Goal: Task Accomplishment & Management: Use online tool/utility

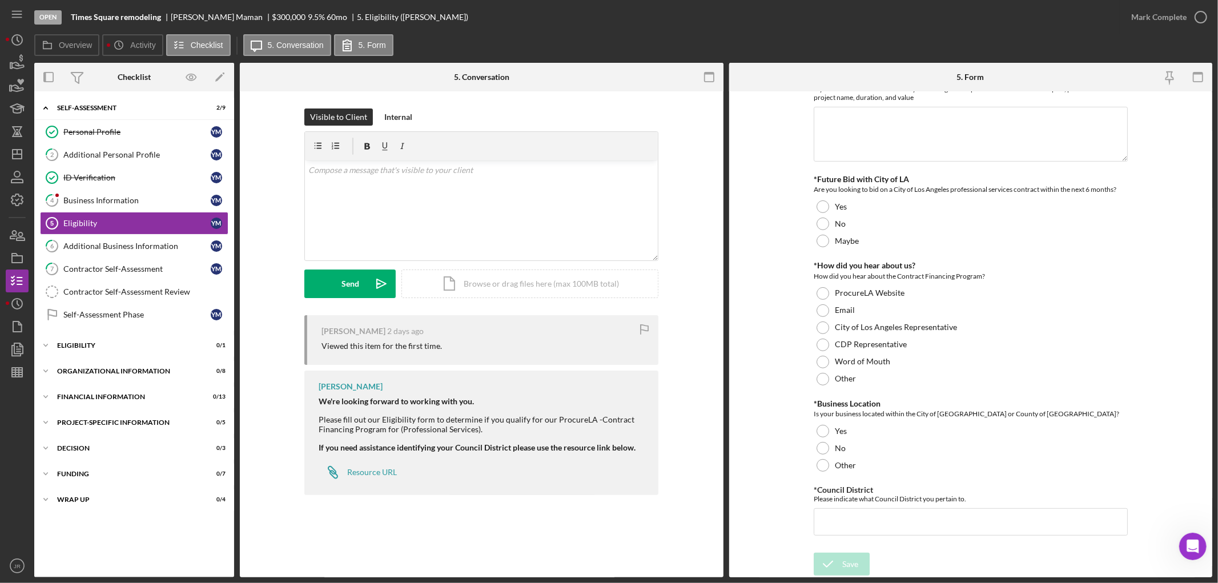
scroll to position [47, 0]
click at [131, 42] on label "Activity" at bounding box center [142, 45] width 25 height 9
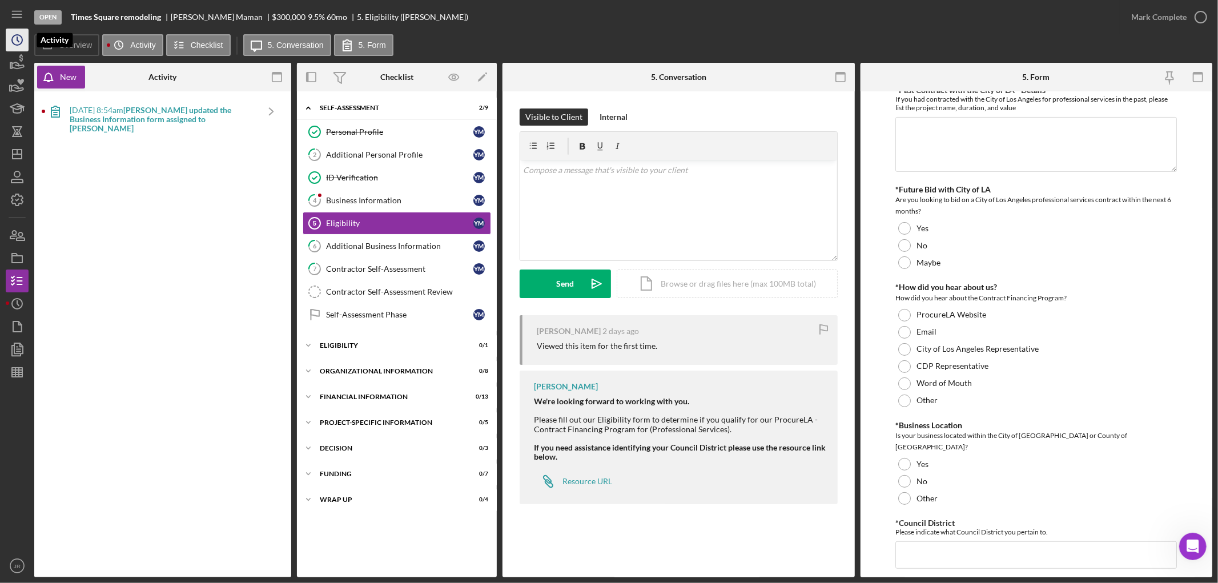
click at [17, 41] on icon "Icon/History" at bounding box center [17, 40] width 29 height 29
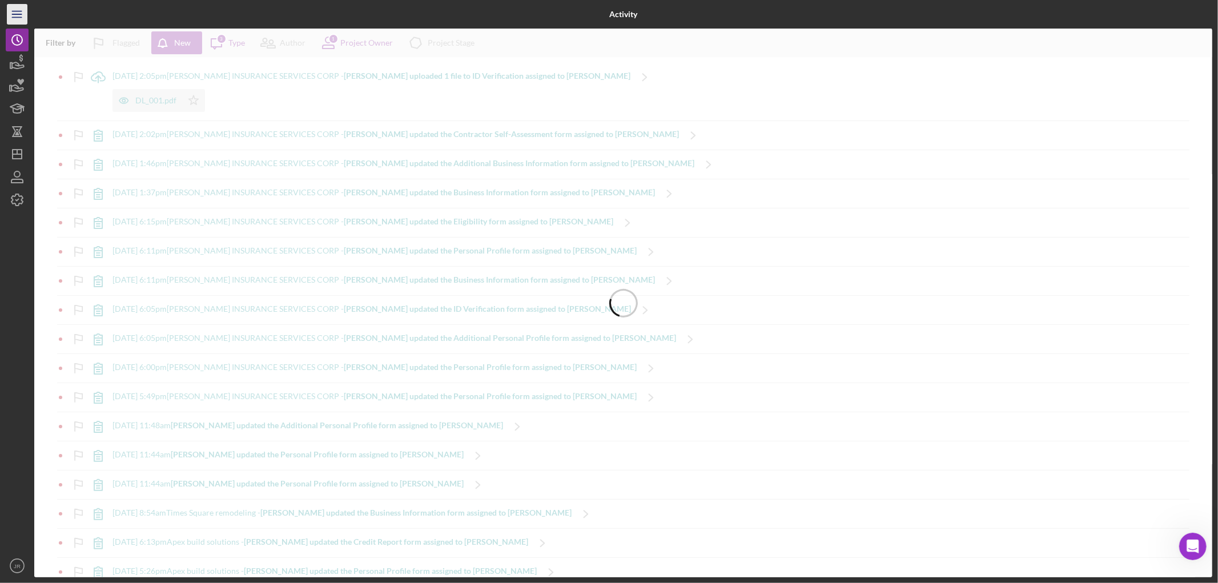
click at [17, 12] on icon "Icon/Menu" at bounding box center [18, 15] width 26 height 26
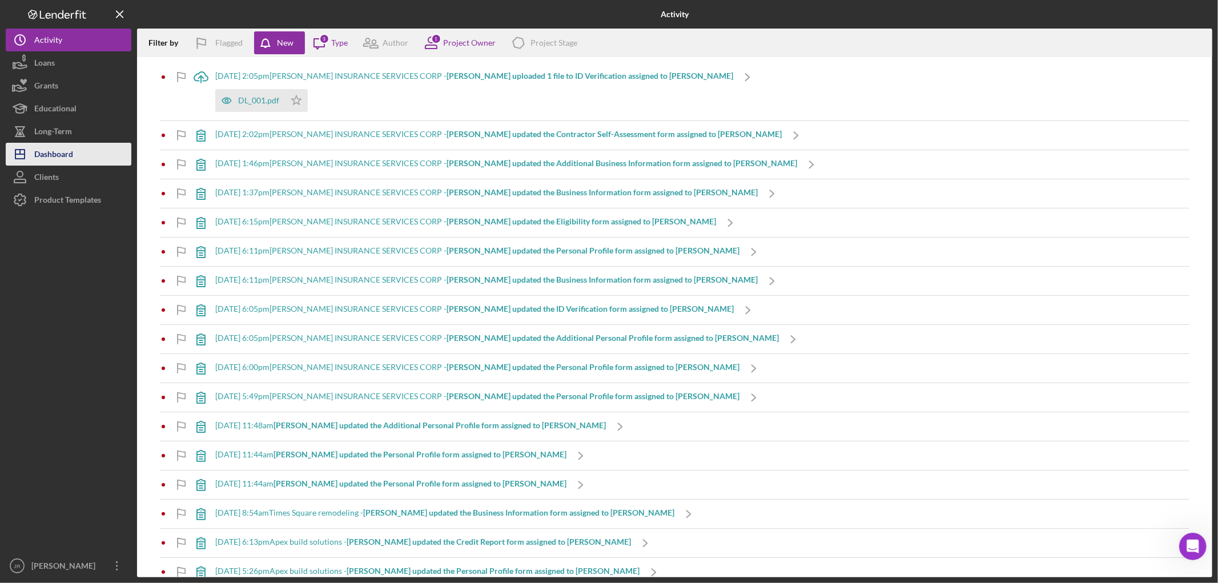
click at [58, 147] on div "Dashboard" at bounding box center [53, 156] width 39 height 26
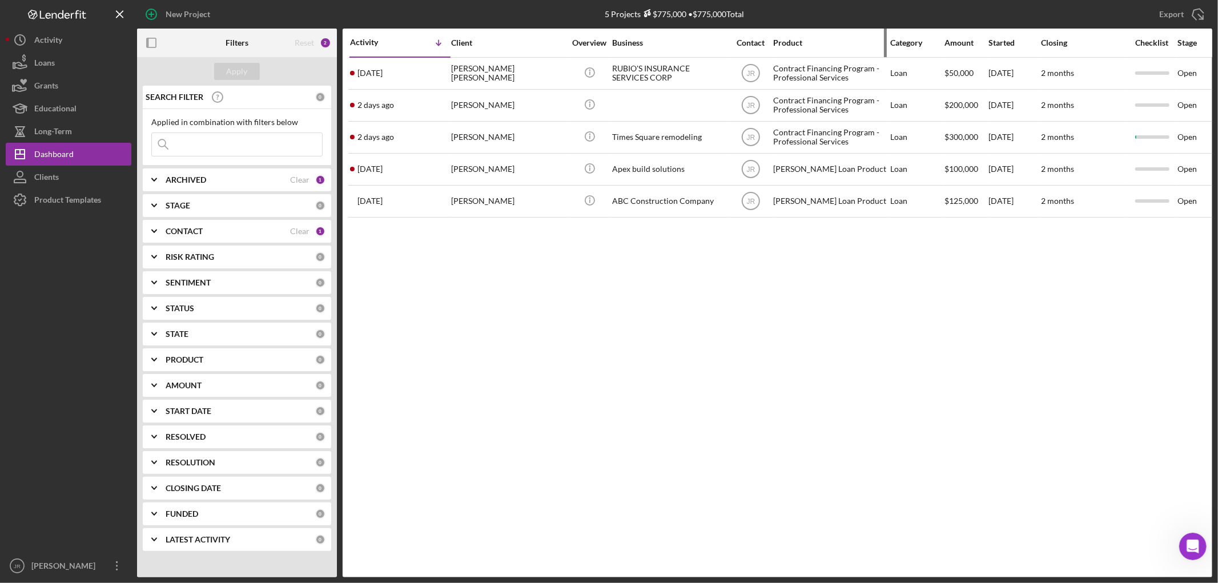
click at [841, 45] on div "Product" at bounding box center [830, 42] width 114 height 9
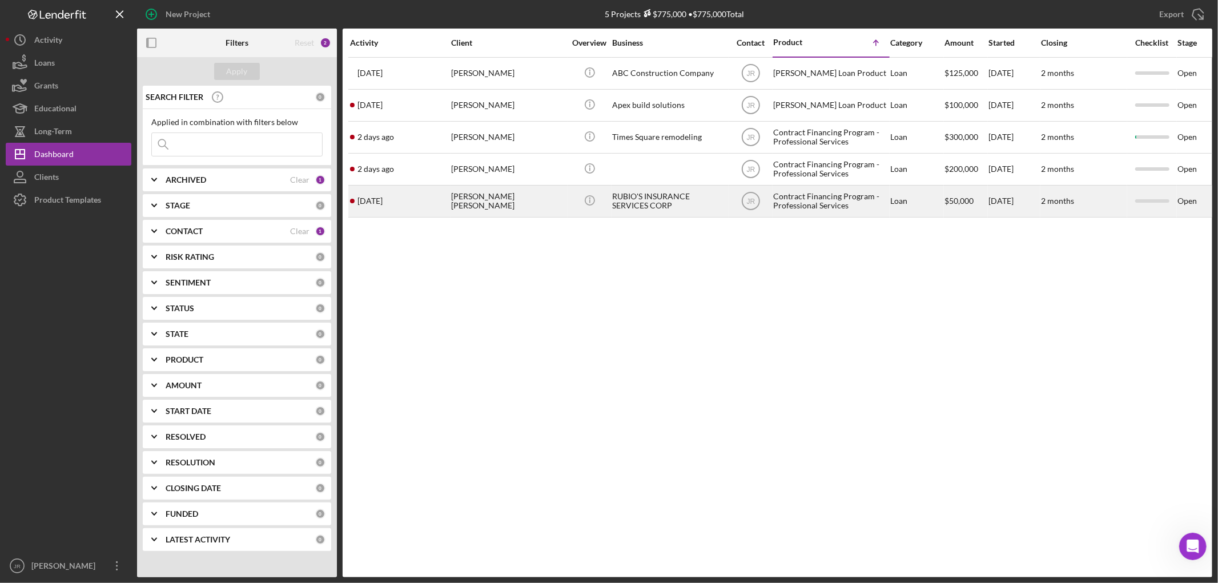
click at [817, 201] on div "Contract Financing Program - Professional Services" at bounding box center [830, 201] width 114 height 30
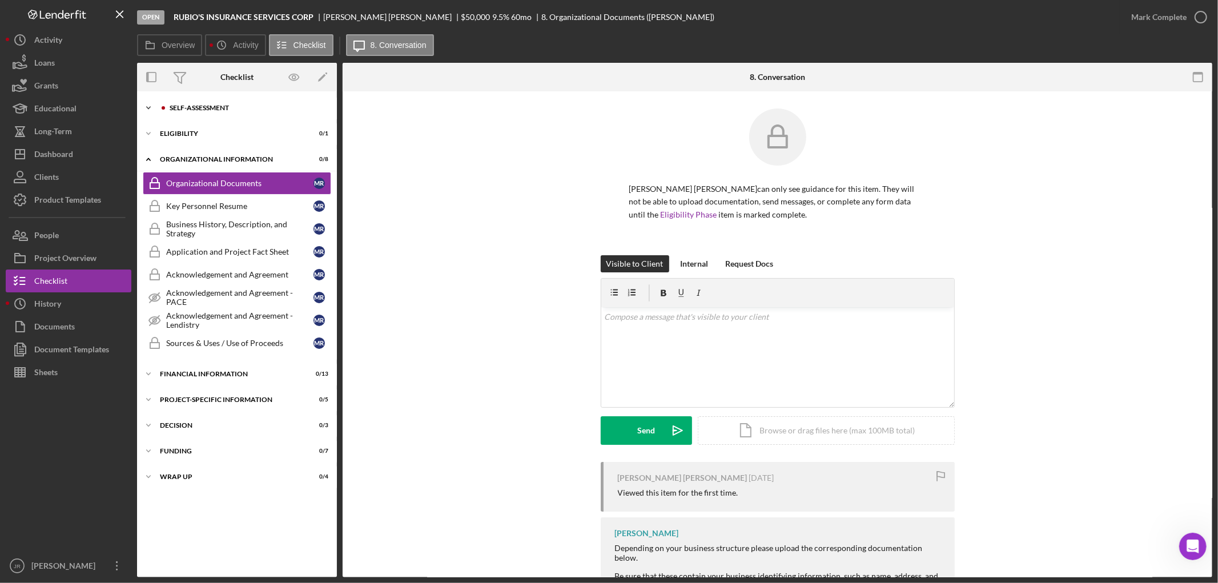
click at [175, 101] on div "Icon/Expander Self-Assessment 0 / 9" at bounding box center [237, 108] width 200 height 23
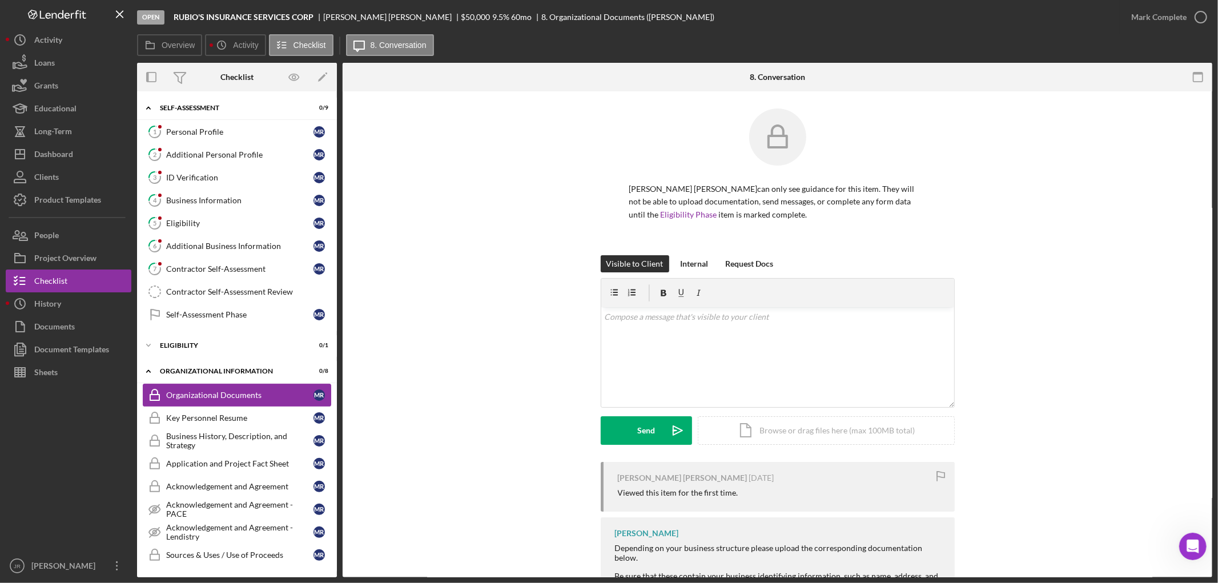
click at [212, 396] on div "Organizational Documents" at bounding box center [239, 395] width 147 height 9
click at [223, 294] on div "Contractor Self-Assessment Review" at bounding box center [248, 291] width 165 height 9
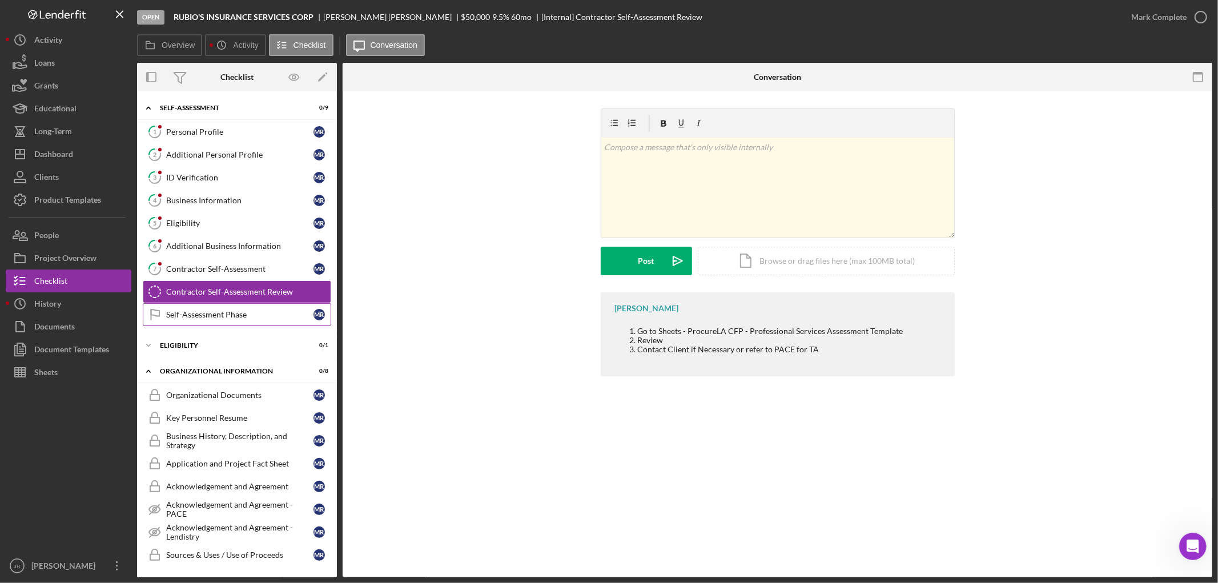
click at [209, 316] on div "Self-Assessment Phase" at bounding box center [239, 314] width 147 height 9
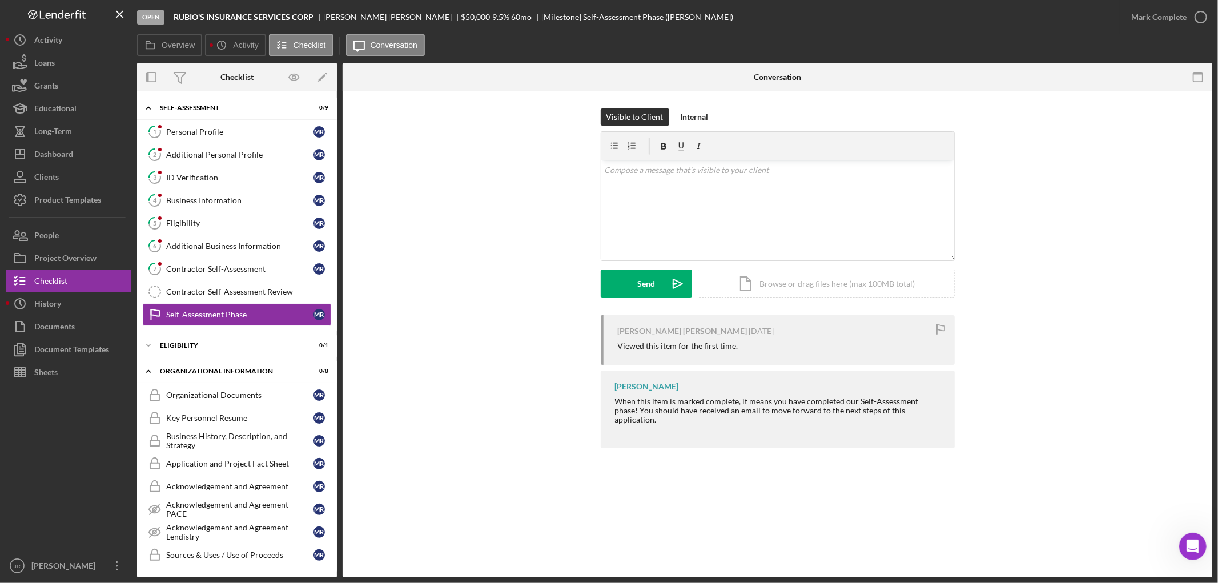
click at [439, 380] on div "[PERSON_NAME] [PERSON_NAME] [DATE] Viewed this item for the first time. [PERSON…" at bounding box center [778, 384] width 836 height 139
click at [189, 312] on div "Self-Assessment Phase" at bounding box center [239, 314] width 147 height 9
click at [180, 294] on div "Contractor Self-Assessment Review" at bounding box center [248, 291] width 165 height 9
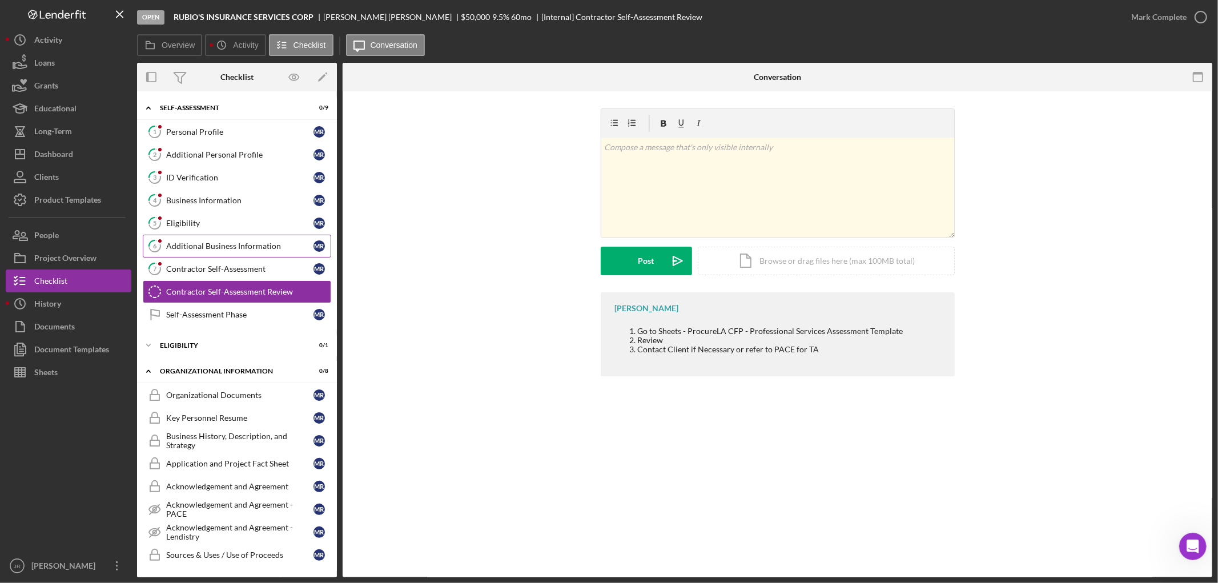
click at [183, 243] on div "Additional Business Information" at bounding box center [239, 246] width 147 height 9
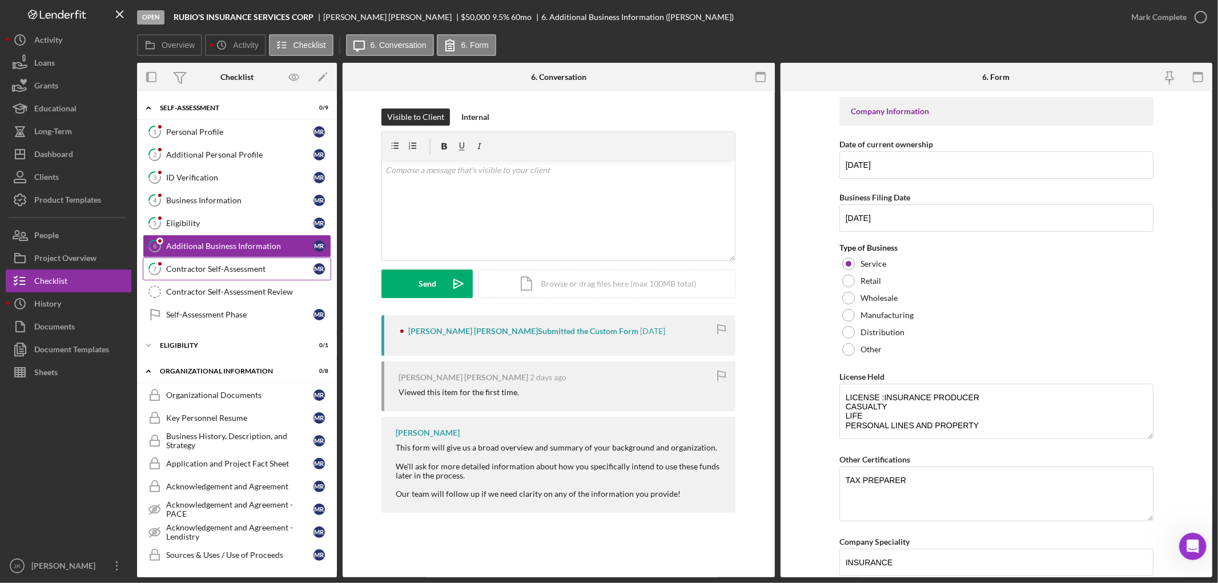
click at [185, 270] on div "Contractor Self-Assessment" at bounding box center [239, 268] width 147 height 9
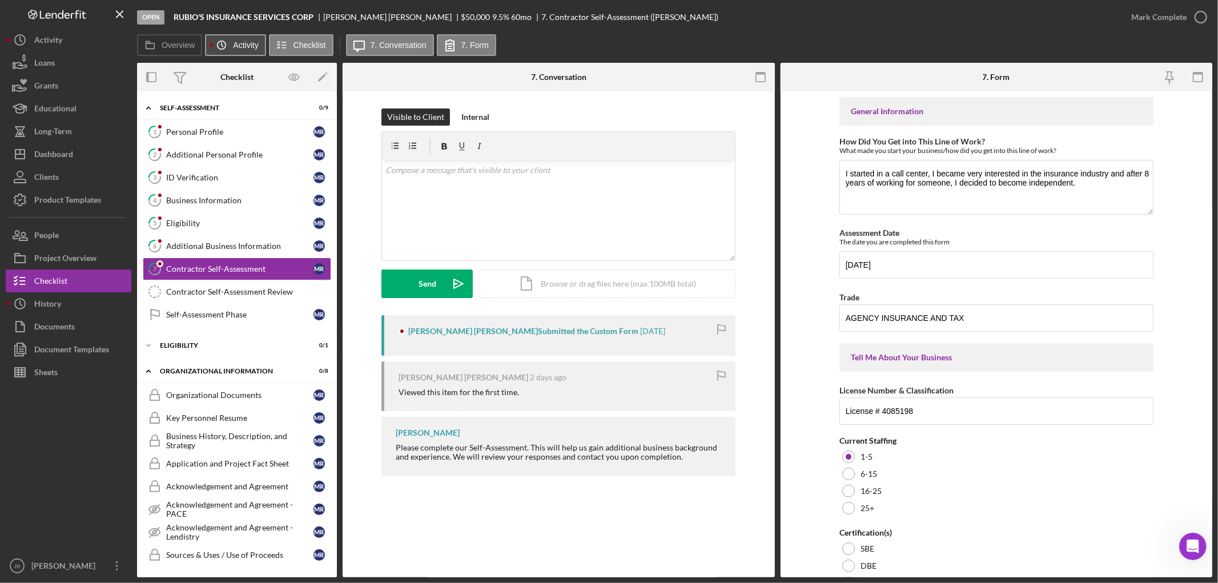
click at [238, 47] on label "Activity" at bounding box center [245, 45] width 25 height 9
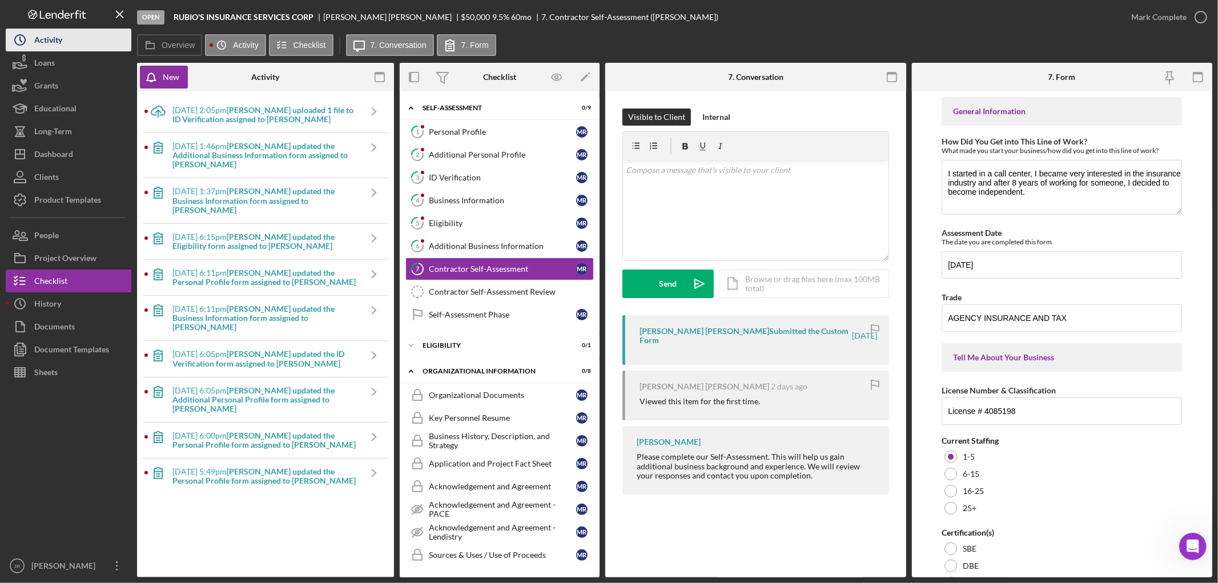
click at [58, 43] on div "Activity" at bounding box center [48, 42] width 28 height 26
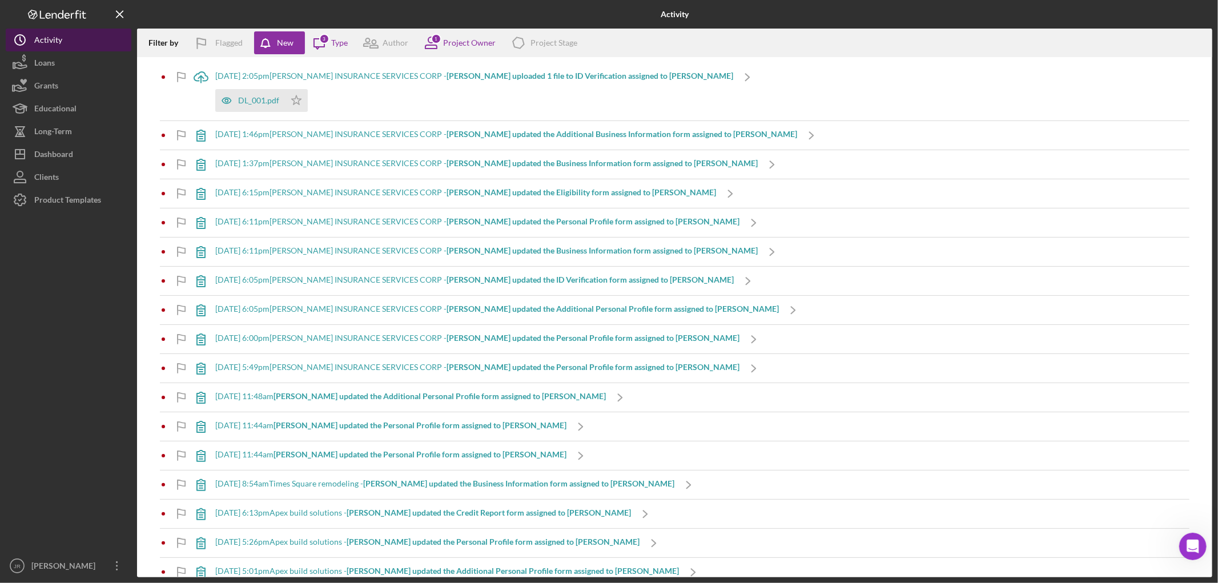
click at [37, 35] on div "Activity" at bounding box center [48, 42] width 28 height 26
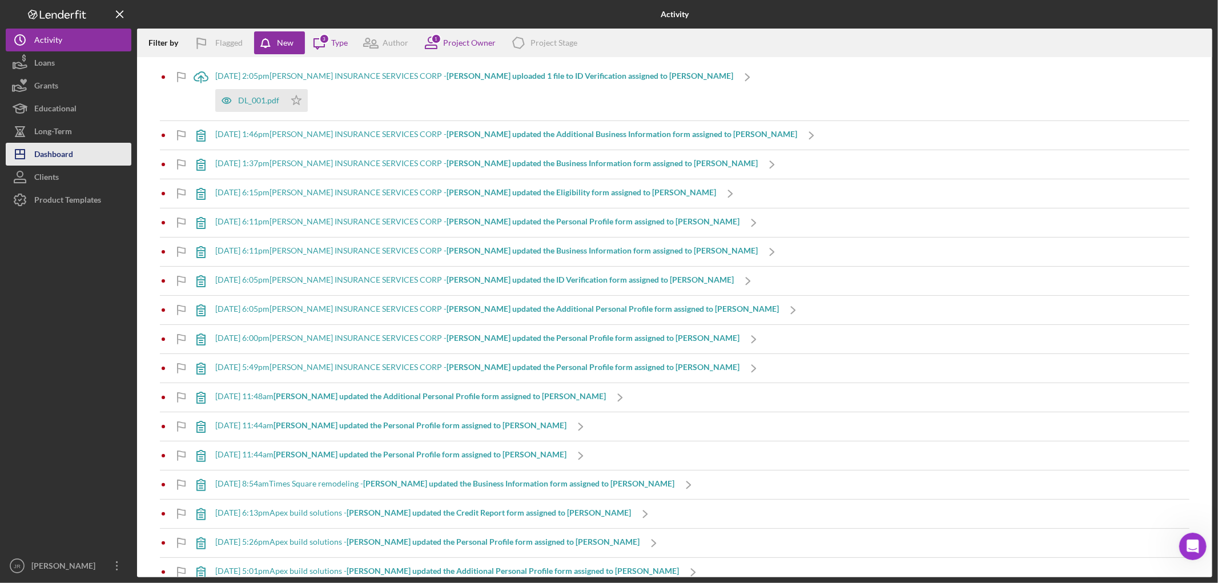
click at [48, 154] on div "Dashboard" at bounding box center [53, 156] width 39 height 26
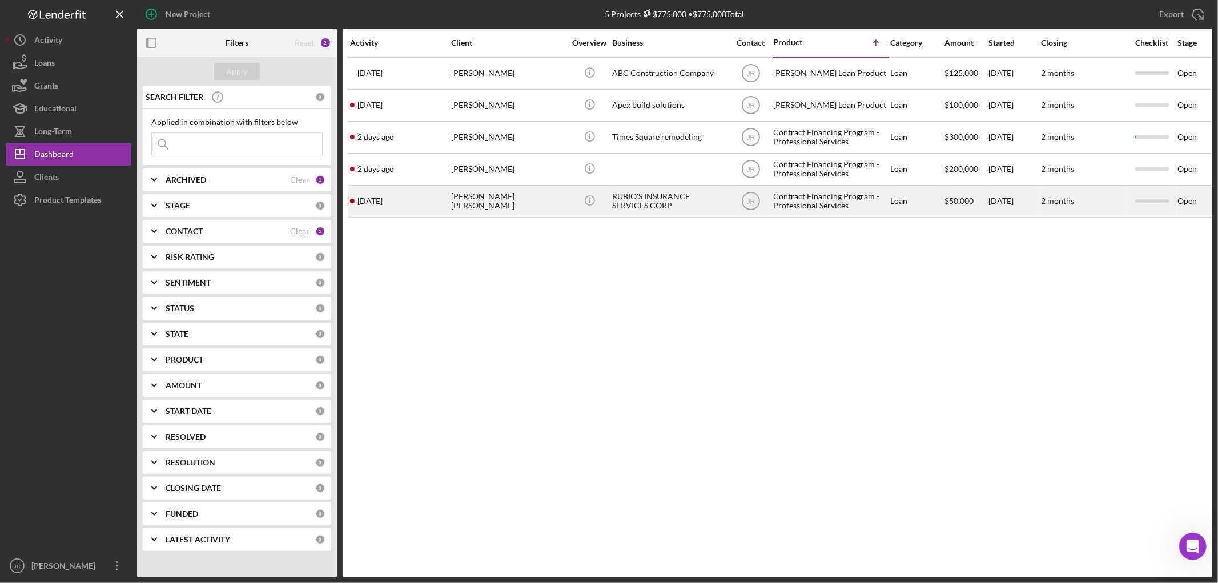
click at [512, 200] on div "[PERSON_NAME] [PERSON_NAME]" at bounding box center [508, 201] width 114 height 30
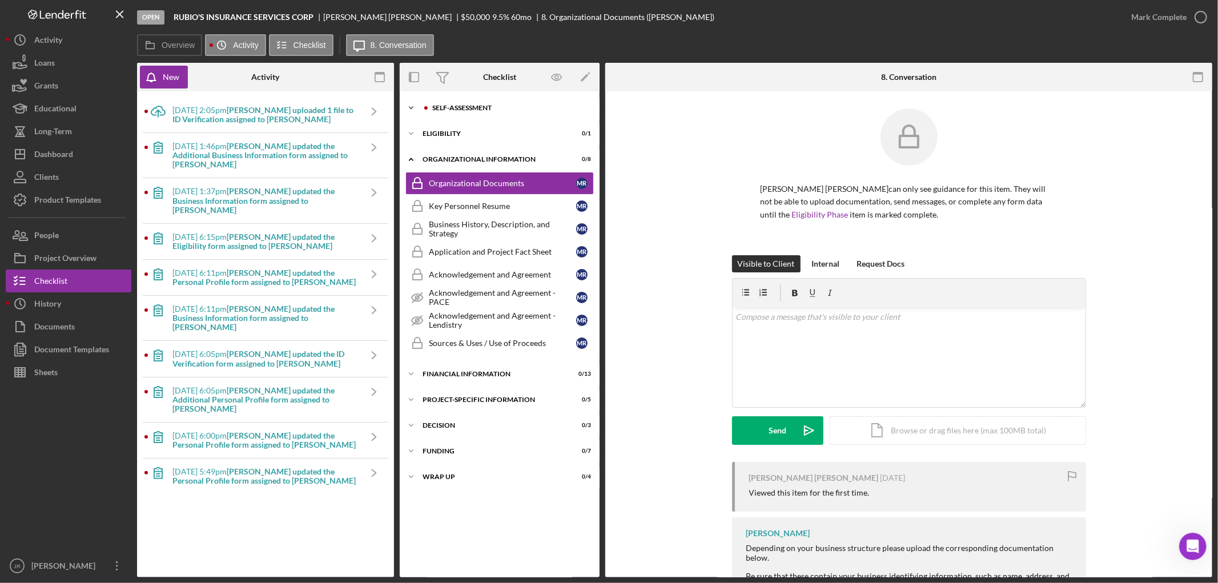
click at [475, 105] on div "Self-Assessment" at bounding box center [508, 108] width 153 height 7
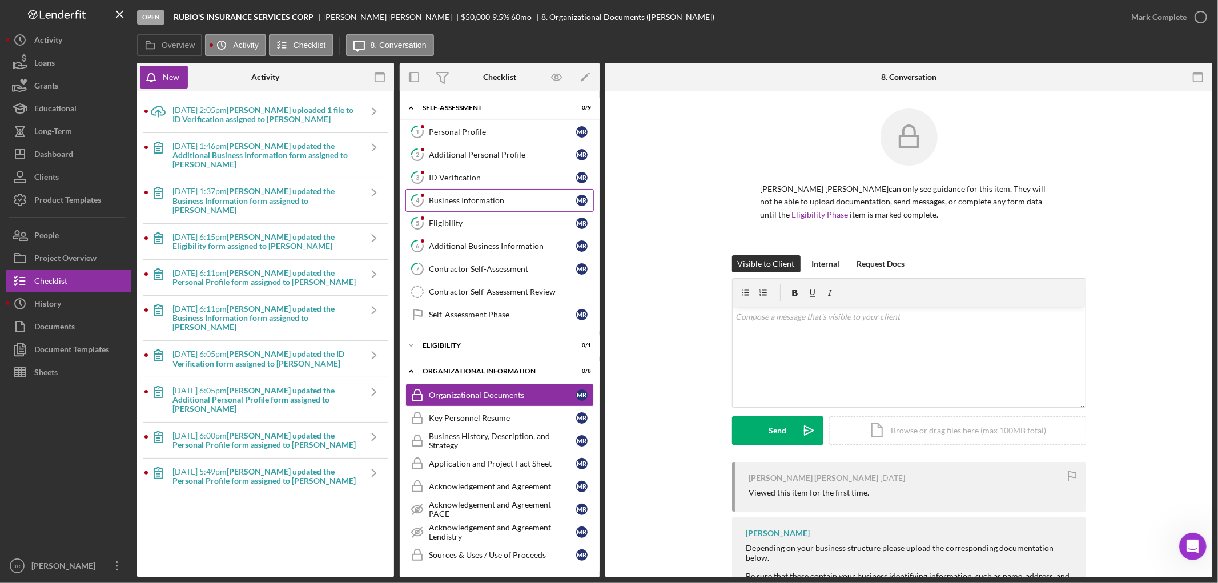
click at [471, 194] on link "4 Business Information M R" at bounding box center [500, 200] width 188 height 23
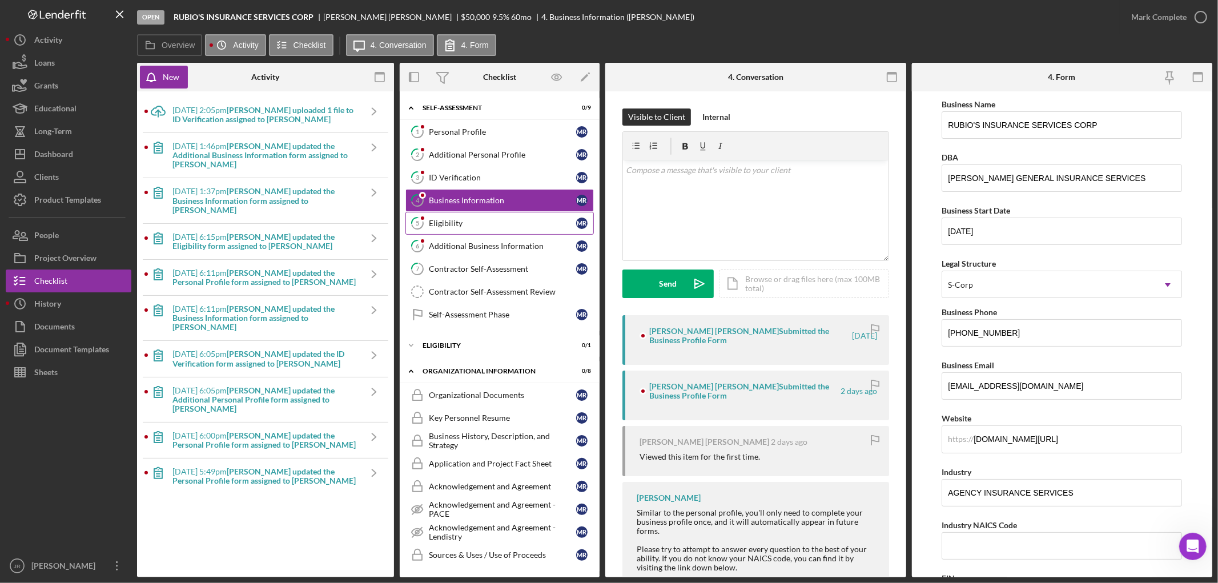
click at [459, 219] on div "Eligibility" at bounding box center [502, 223] width 147 height 9
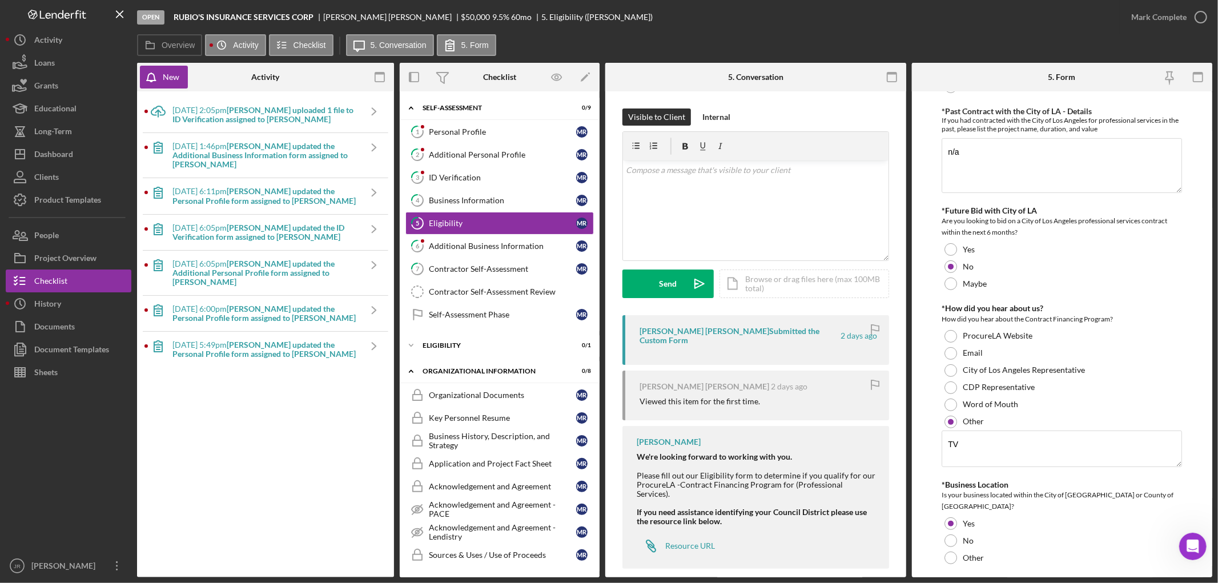
scroll to position [282, 0]
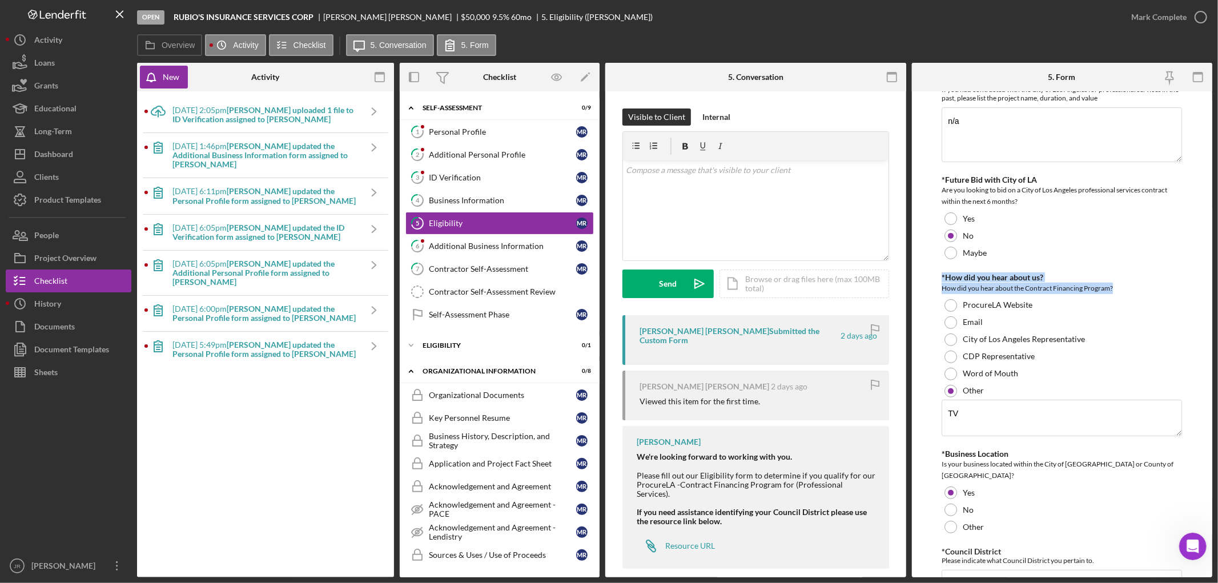
drag, startPoint x: 1118, startPoint y: 288, endPoint x: 939, endPoint y: 279, distance: 179.0
click at [939, 279] on form "*Contract with City of [GEOGRAPHIC_DATA] Do you currently have a contract with …" at bounding box center [1062, 334] width 301 height 486
copy div "*How did you hear about us? How did you hear about the Contract Financing Progr…"
click at [54, 192] on div "Product Templates" at bounding box center [67, 201] width 67 height 26
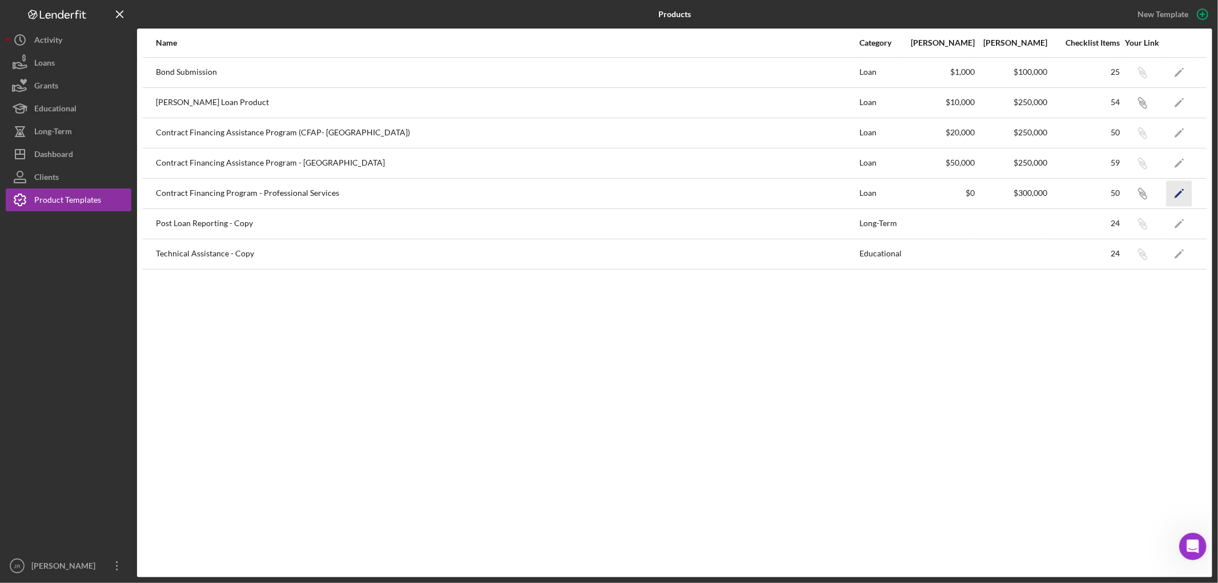
click at [1180, 192] on polygon "button" at bounding box center [1179, 194] width 8 height 8
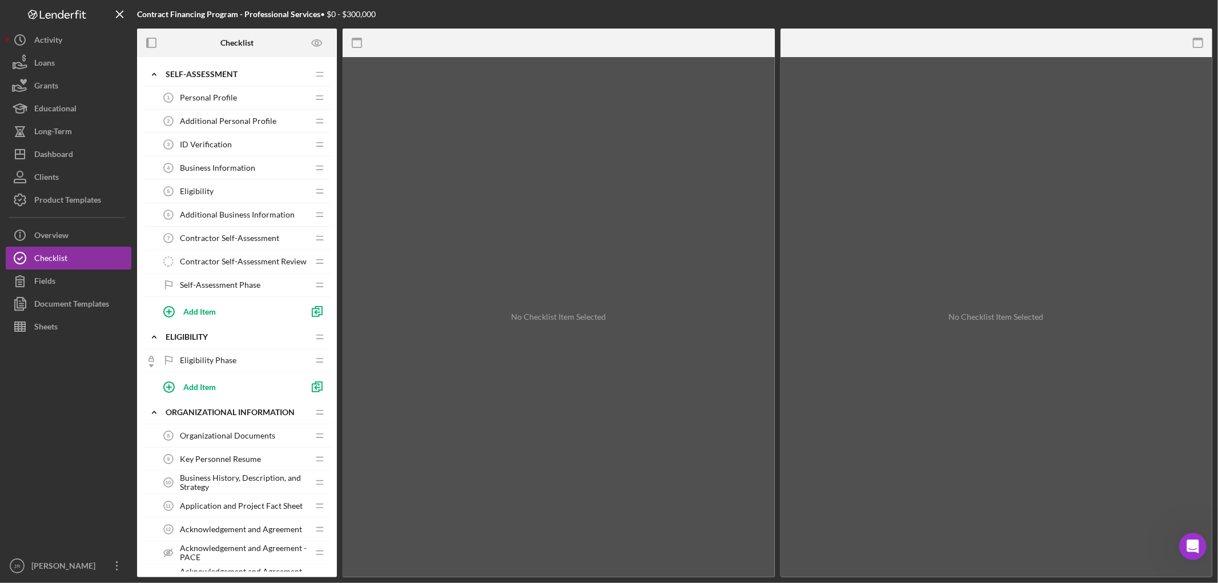
click at [200, 195] on span "Eligibility" at bounding box center [197, 191] width 34 height 9
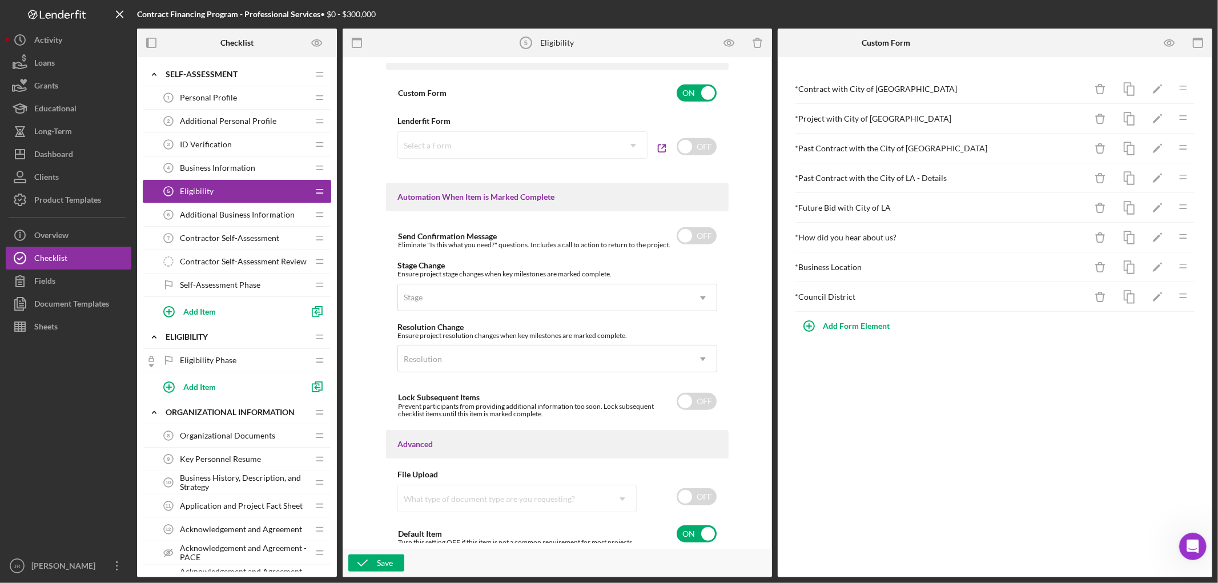
scroll to position [640, 0]
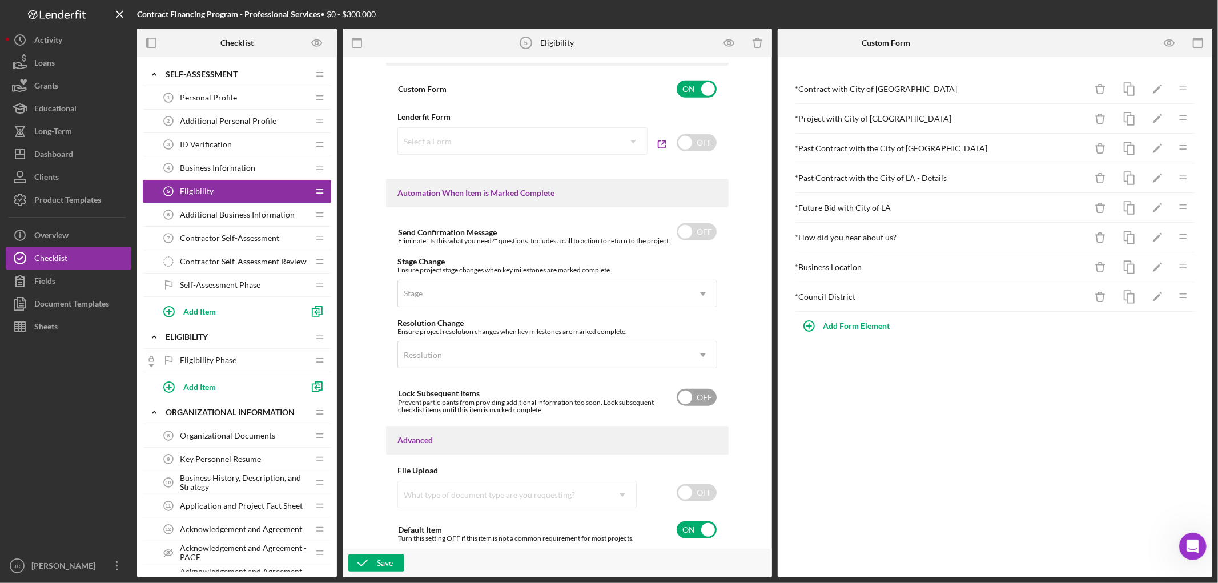
click at [683, 398] on input "checkbox" at bounding box center [697, 397] width 40 height 17
checkbox input "true"
click at [366, 560] on icon "button" at bounding box center [362, 563] width 29 height 29
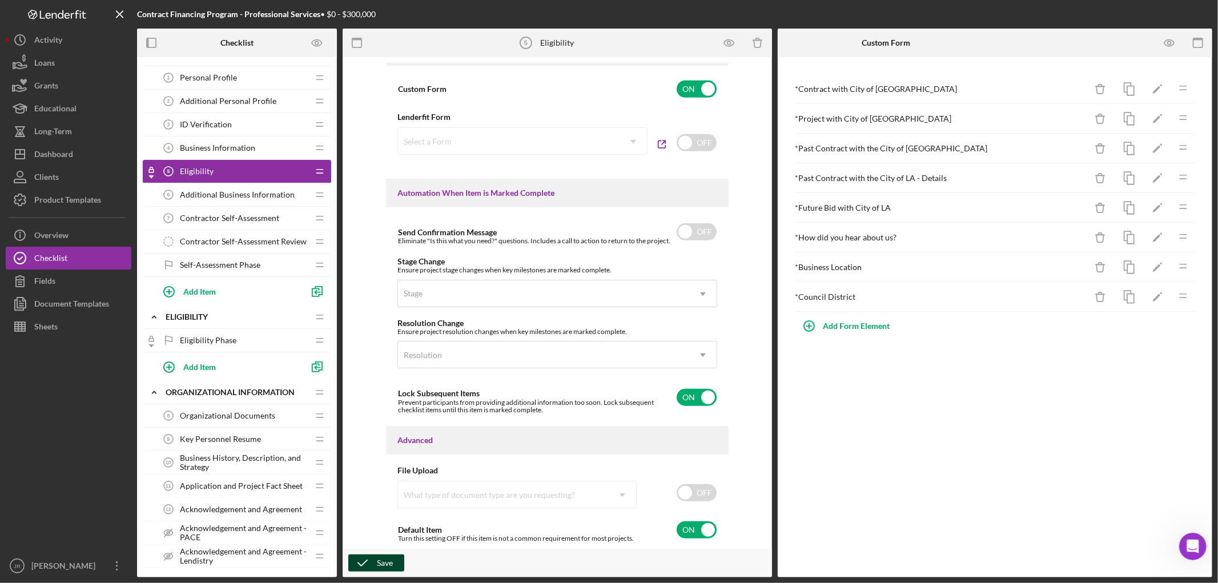
scroll to position [0, 0]
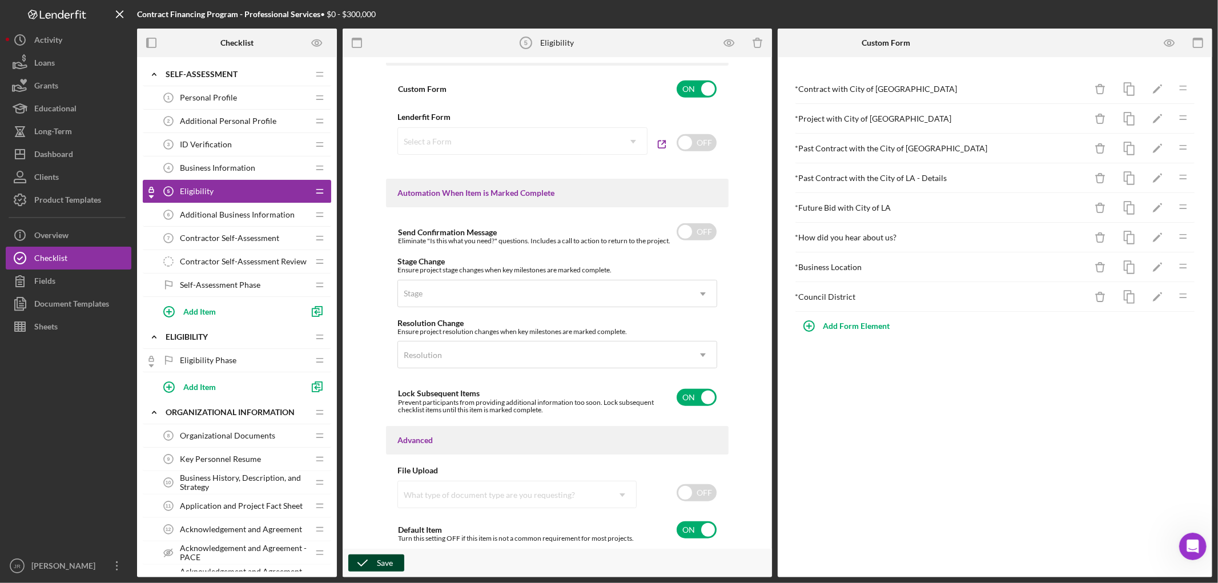
click at [221, 212] on span "Additional Business Information" at bounding box center [237, 214] width 115 height 9
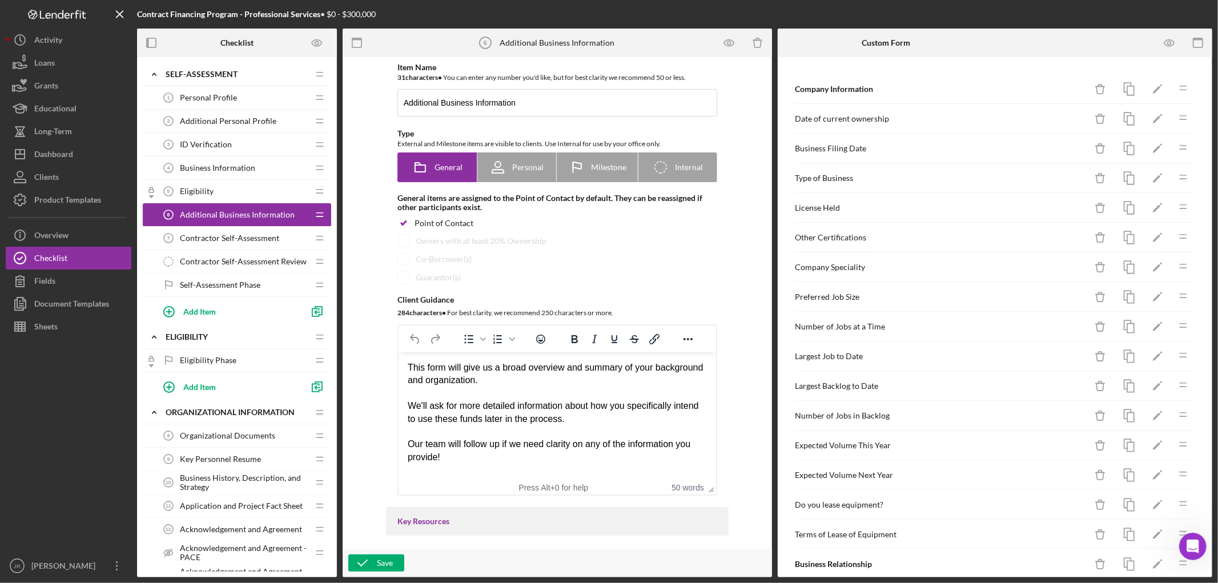
scroll to position [47, 0]
